Goal: Information Seeking & Learning: Find specific fact

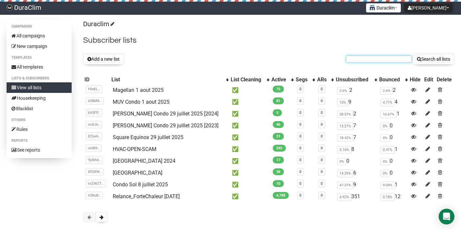
click at [370, 60] on input "text" at bounding box center [379, 59] width 66 height 7
paste input "jingwh9@hotmail.com"
type input "jingwh9@hotmail.com"
click at [412, 54] on button "Search all lists" at bounding box center [433, 59] width 42 height 11
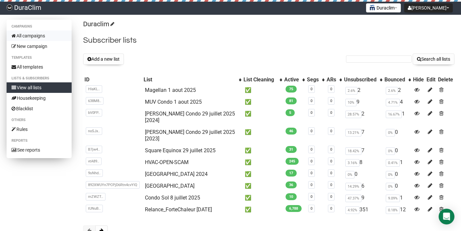
click at [35, 37] on link "All campaigns" at bounding box center [39, 36] width 65 height 11
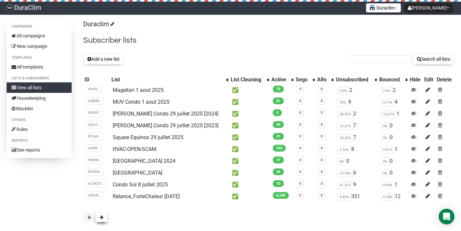
click at [102, 217] on span at bounding box center [102, 217] width 4 height 5
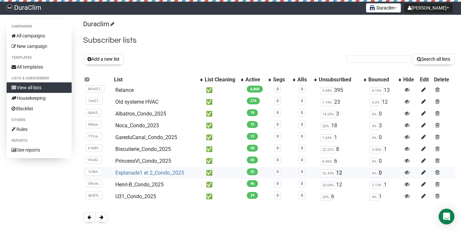
click at [139, 171] on link "Esplanade1 et 2_Condo_2025" at bounding box center [149, 173] width 69 height 6
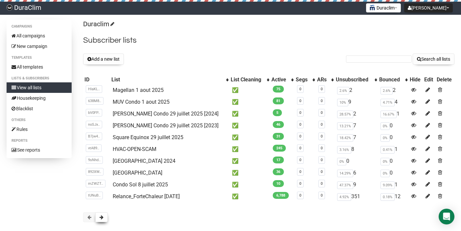
click at [103, 218] on button at bounding box center [101, 217] width 12 height 10
